Goal: Task Accomplishment & Management: Manage account settings

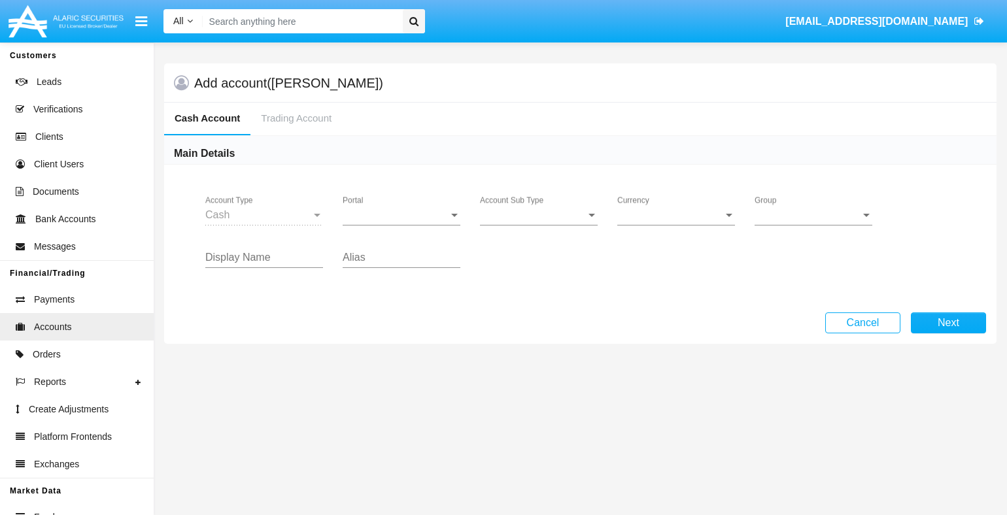
click at [401, 214] on span "Portal" at bounding box center [396, 215] width 106 height 12
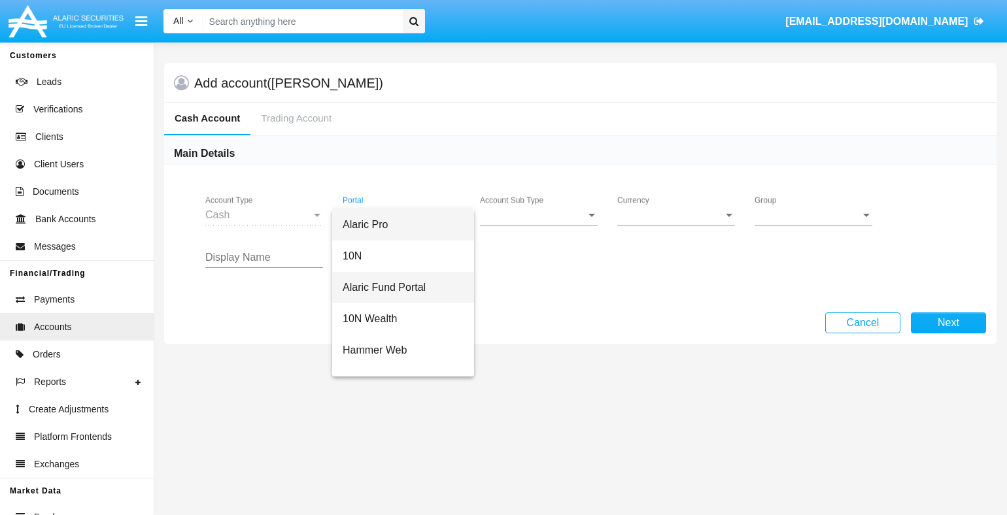
click at [401, 287] on span "Alaric Fund Portal" at bounding box center [403, 287] width 121 height 31
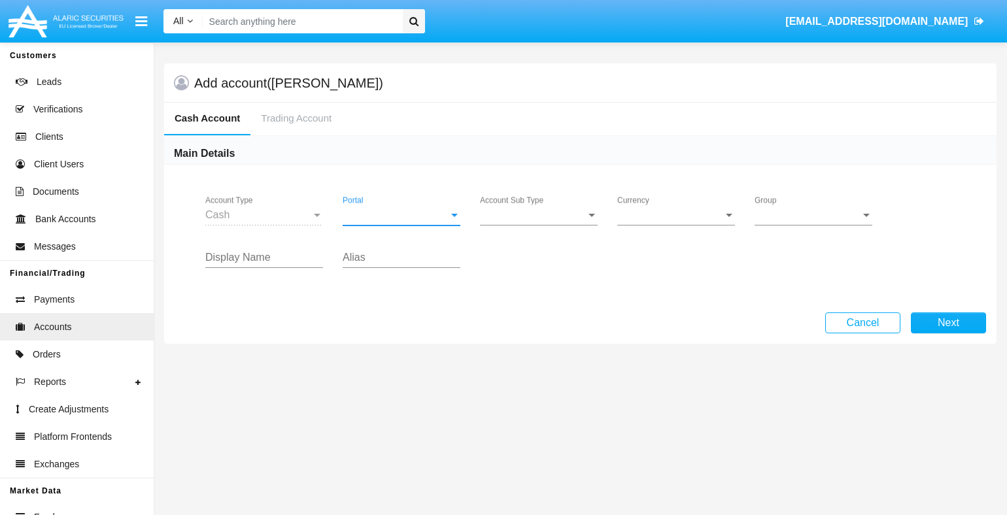
click at [539, 214] on span "Account Sub Type" at bounding box center [533, 215] width 106 height 12
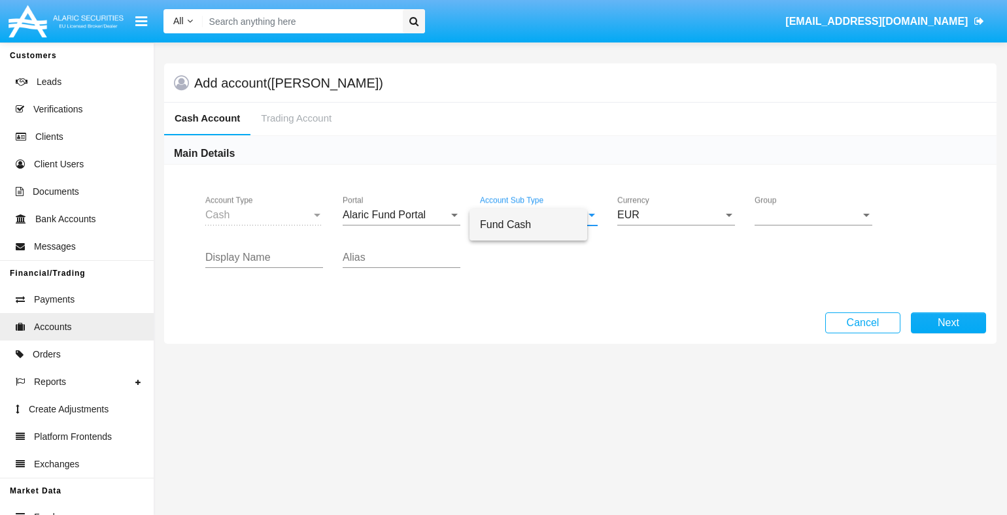
click at [539, 224] on span "Fund Cash" at bounding box center [528, 224] width 97 height 31
click at [813, 214] on span "Group" at bounding box center [807, 215] width 106 height 12
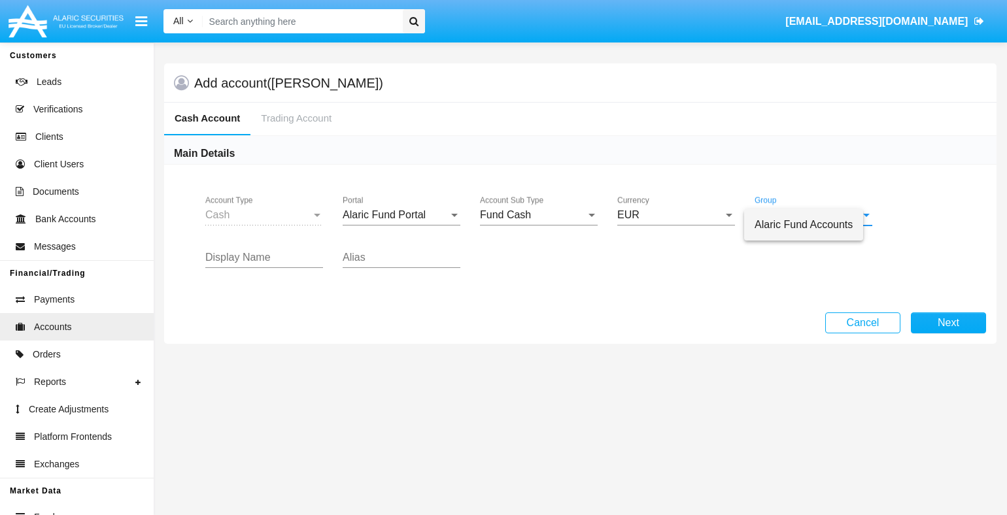
click at [813, 224] on span "Alaric Fund Accounts" at bounding box center [803, 224] width 98 height 31
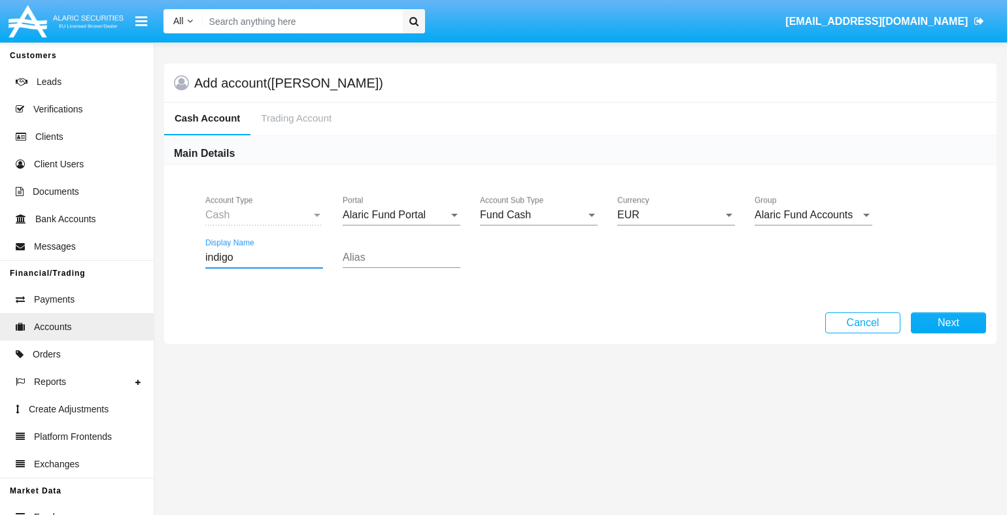
type input "indigo"
type input "salmon"
click at [948, 322] on button "Next" at bounding box center [948, 322] width 75 height 21
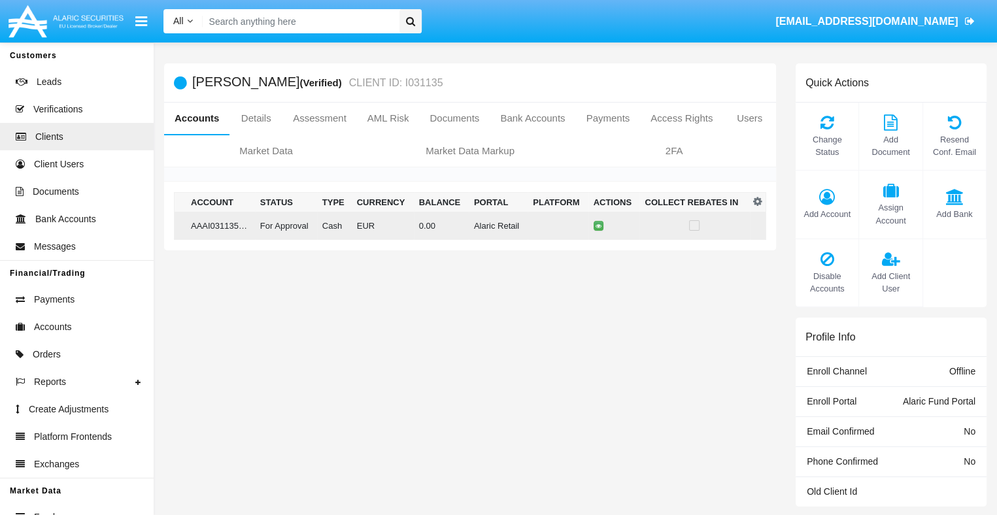
click at [465, 225] on td "0.00" at bounding box center [441, 226] width 55 height 28
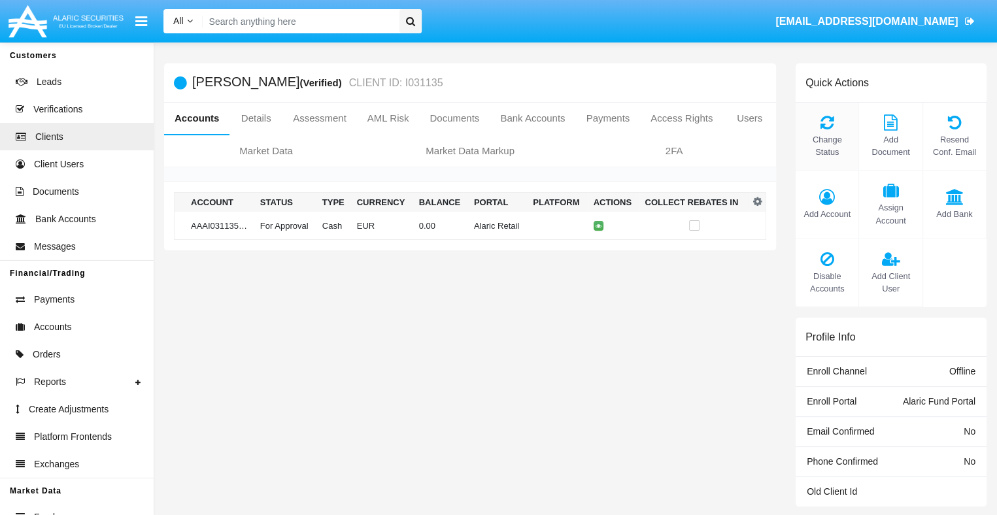
click at [827, 146] on span "Change Status" at bounding box center [827, 145] width 50 height 25
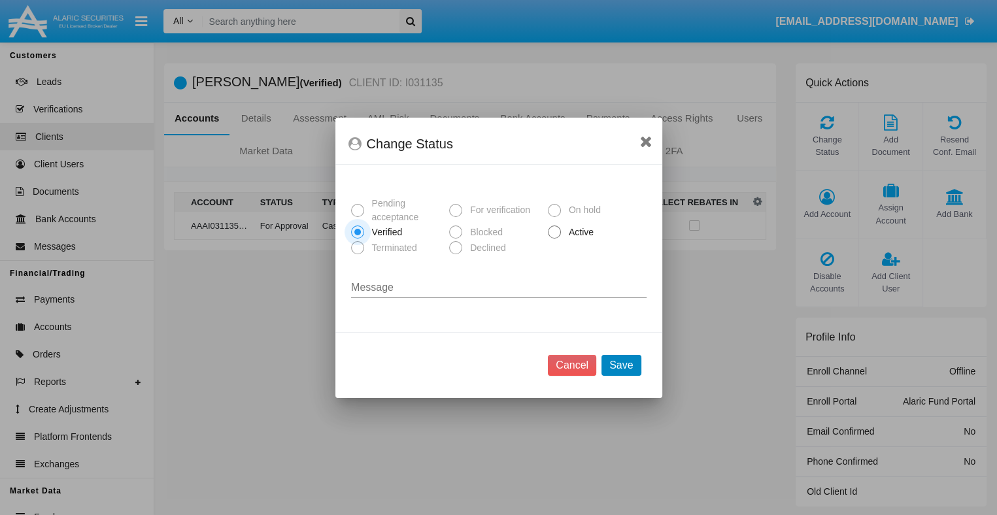
click at [579, 233] on span "Active" at bounding box center [579, 233] width 36 height 14
click at [554, 239] on input "Active" at bounding box center [554, 239] width 1 height 1
radio input "true"
click at [622, 365] on button "Save" at bounding box center [620, 365] width 39 height 21
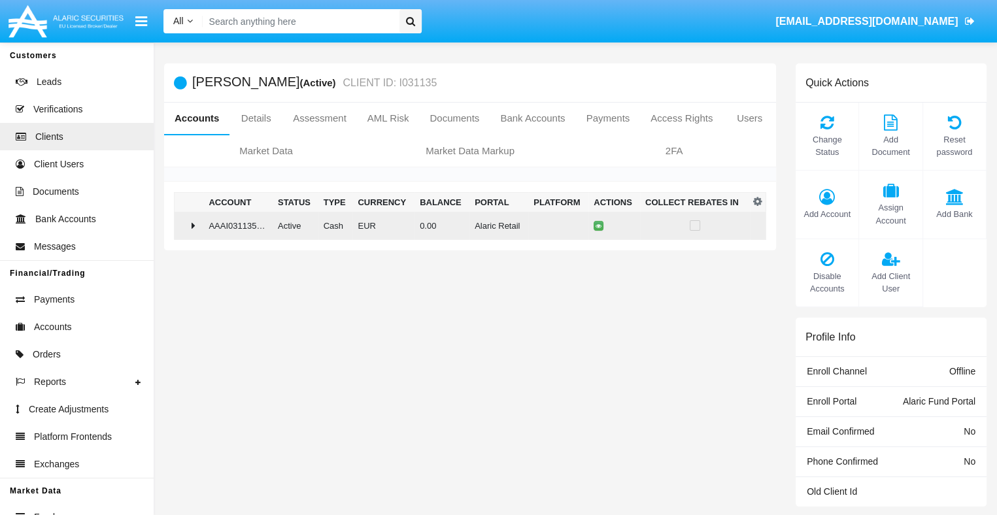
click at [465, 225] on td "0.00" at bounding box center [441, 226] width 55 height 28
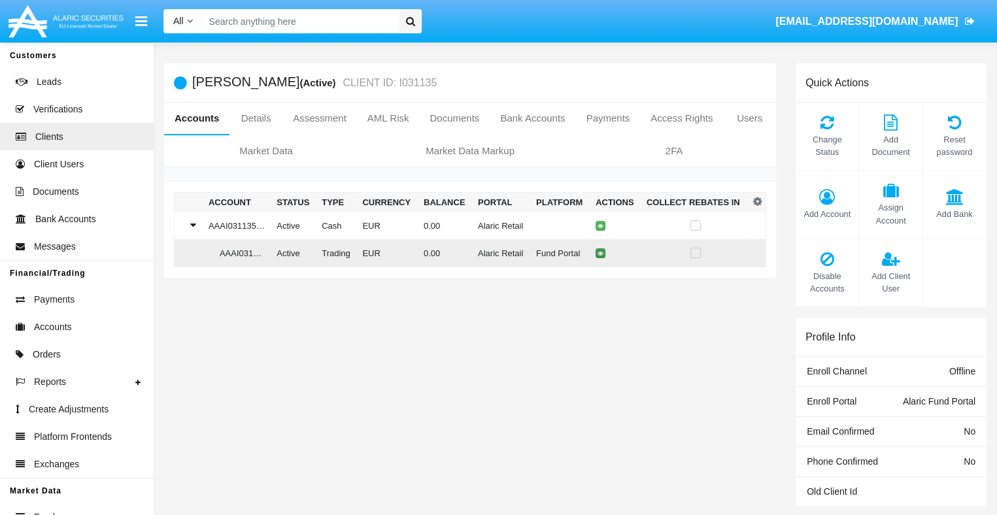
click at [597, 254] on icon at bounding box center [600, 253] width 6 height 6
